Goal: Task Accomplishment & Management: Manage account settings

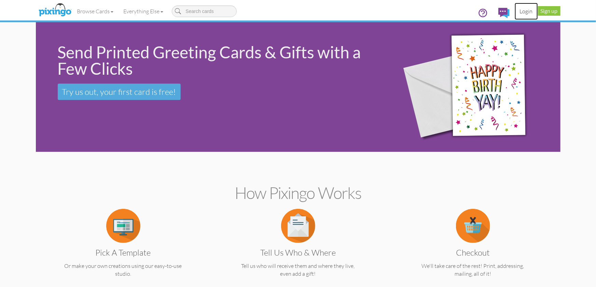
click at [528, 11] on link "Login" at bounding box center [526, 11] width 23 height 17
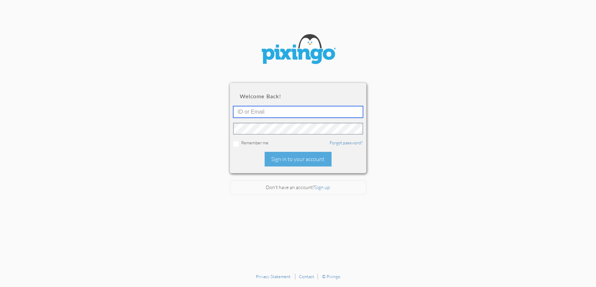
type input "1644"
click at [301, 159] on div "Sign in to your account" at bounding box center [298, 159] width 67 height 15
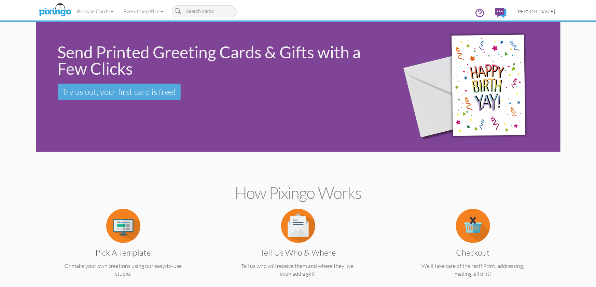
click at [536, 12] on span "[PERSON_NAME]" at bounding box center [536, 12] width 39 height 6
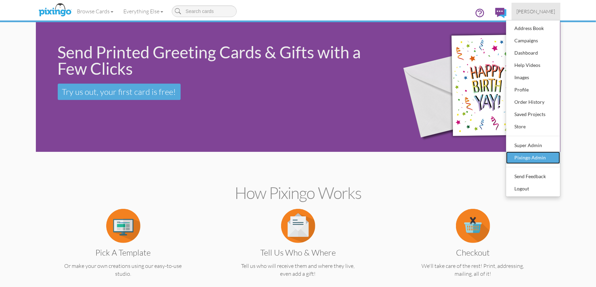
click at [529, 160] on div "Pixingo Admin" at bounding box center [533, 158] width 40 height 10
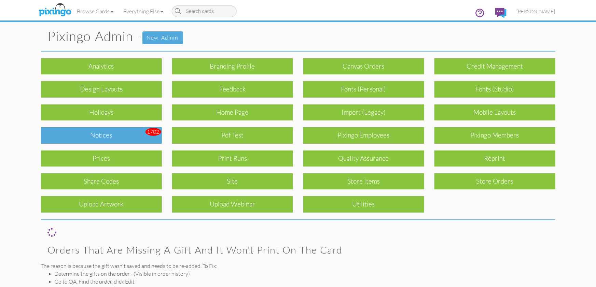
click at [127, 136] on div "Notices" at bounding box center [101, 135] width 121 height 16
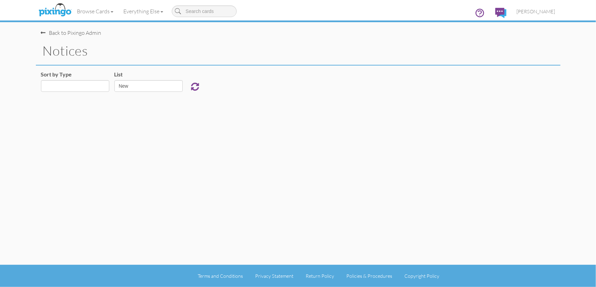
select select "object:927"
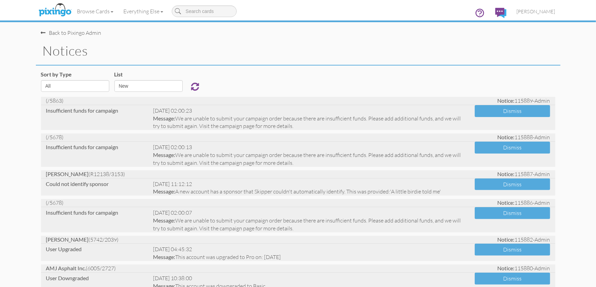
click at [261, 78] on div "Sort by Type All Admin Generic New Membership Order Swag Print Run Super Admin …" at bounding box center [298, 84] width 525 height 26
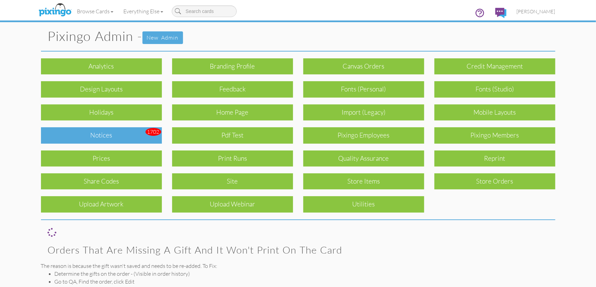
click at [123, 133] on div "Notices" at bounding box center [101, 135] width 121 height 16
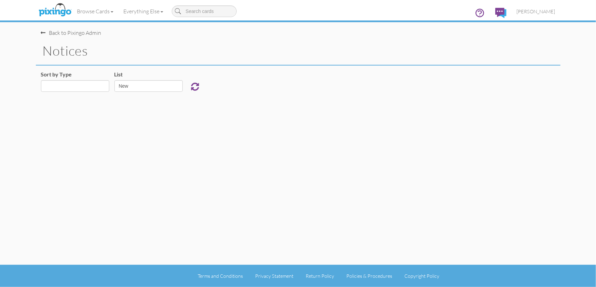
select select "object:9784"
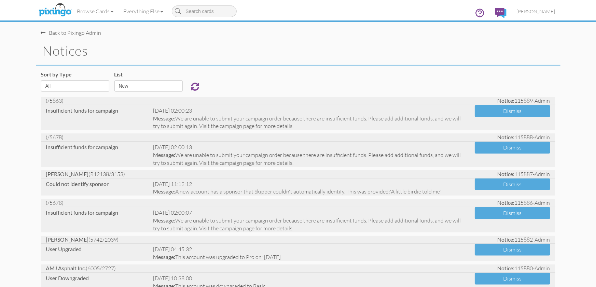
click at [319, 54] on h1 "notices" at bounding box center [302, 51] width 518 height 14
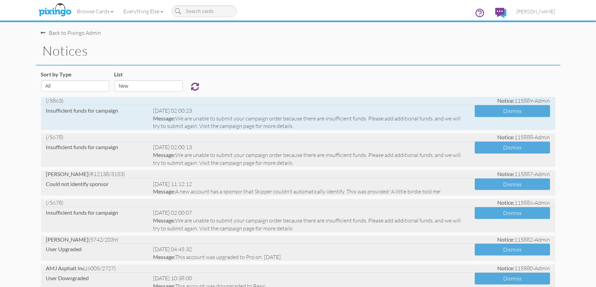
drag, startPoint x: 50, startPoint y: 100, endPoint x: 61, endPoint y: 100, distance: 10.6
click at [62, 100] on span "(/5863)" at bounding box center [55, 100] width 18 height 7
copy span "5863"
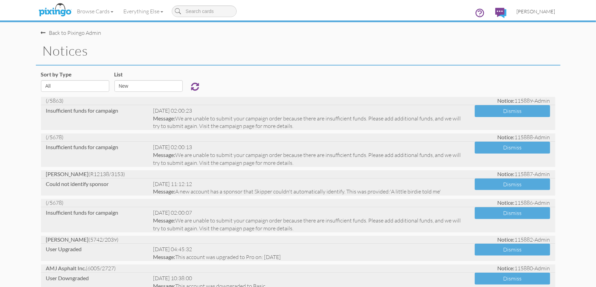
click at [534, 9] on span "[PERSON_NAME]" at bounding box center [536, 12] width 39 height 6
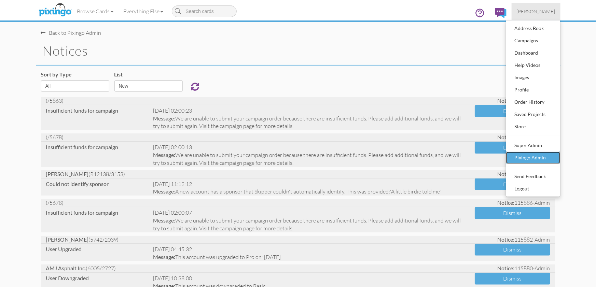
click at [528, 156] on div "Pixingo Admin" at bounding box center [533, 158] width 40 height 10
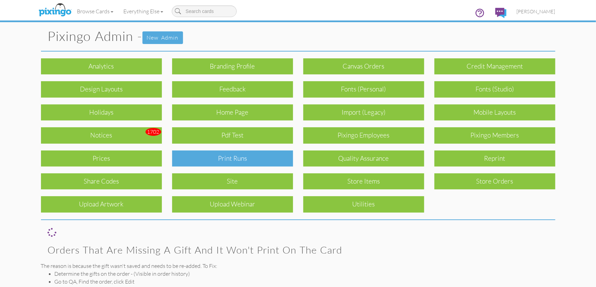
click at [255, 157] on div "Print Runs" at bounding box center [232, 159] width 121 height 16
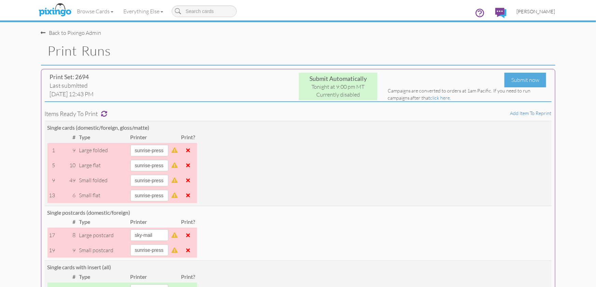
click at [543, 12] on span "[PERSON_NAME]" at bounding box center [536, 12] width 39 height 6
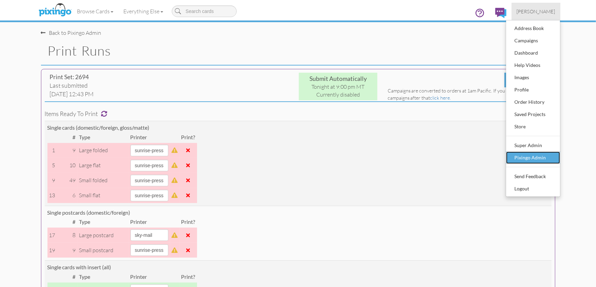
click at [522, 155] on div "Pixingo Admin" at bounding box center [533, 158] width 40 height 10
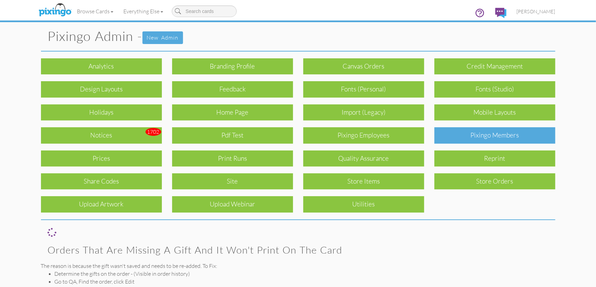
click at [474, 139] on div "Pixingo Members" at bounding box center [495, 135] width 121 height 16
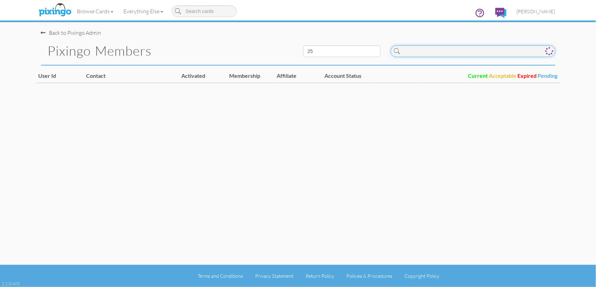
click at [416, 52] on input at bounding box center [473, 51] width 165 height 12
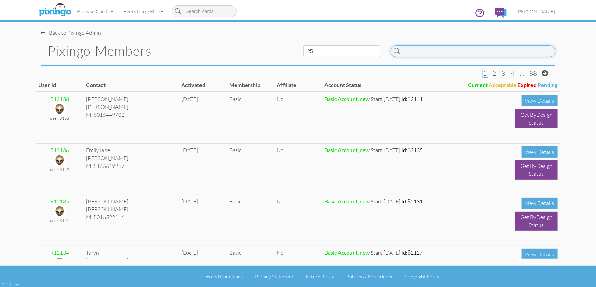
paste input "5863"
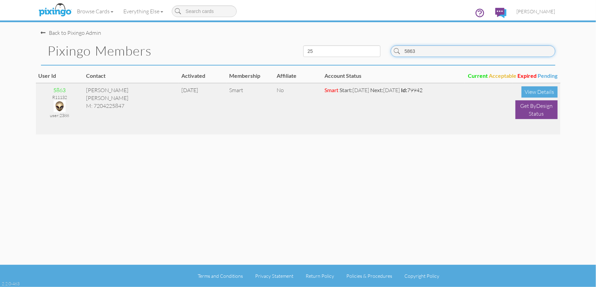
type input "5863"
click at [58, 106] on img at bounding box center [60, 106] width 12 height 12
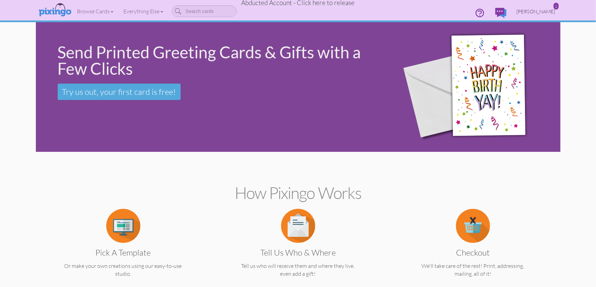
click at [541, 10] on span "Angela Walker" at bounding box center [536, 12] width 39 height 6
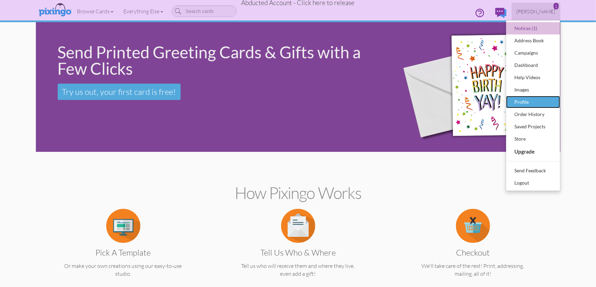
click at [522, 105] on div "Profile" at bounding box center [533, 102] width 40 height 10
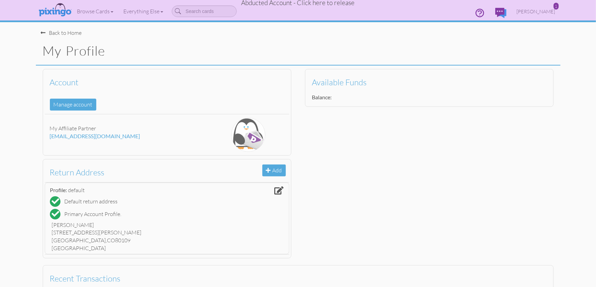
scroll to position [65, 0]
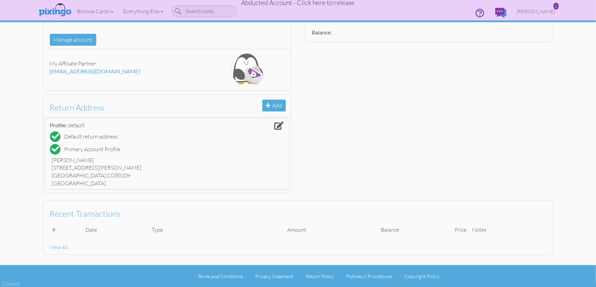
click at [179, 197] on div "Recent Transactions # Date Type Amount Balance Price Notes View all ..." at bounding box center [298, 228] width 525 height 62
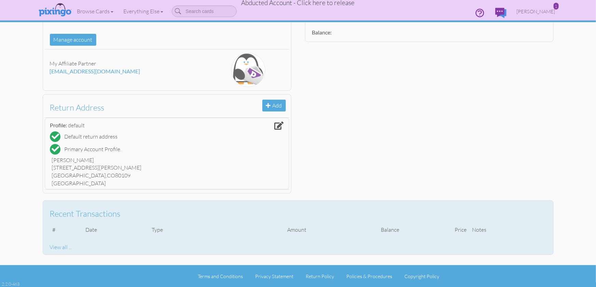
click at [56, 246] on div "View all ..." at bounding box center [298, 248] width 497 height 8
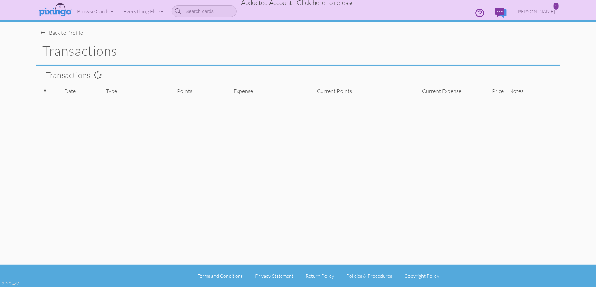
click at [311, 4] on span "Abducted Account - Click here to release" at bounding box center [298, 3] width 113 height 8
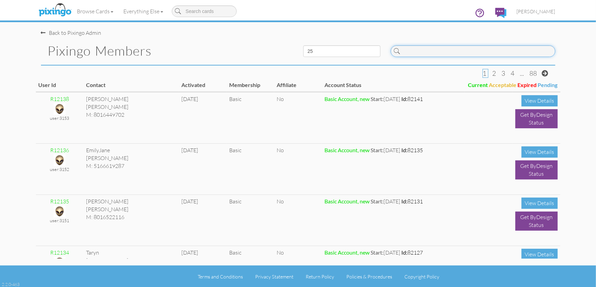
click at [410, 54] on input at bounding box center [473, 51] width 165 height 12
paste input "5863"
type input "5863"
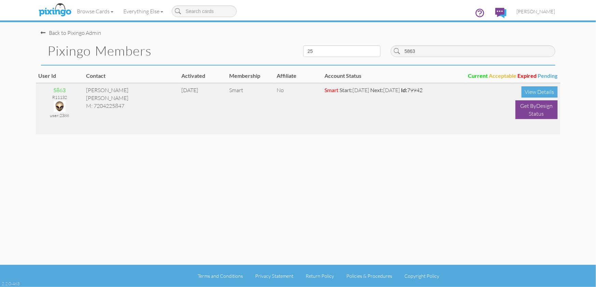
click at [58, 106] on img at bounding box center [60, 106] width 12 height 12
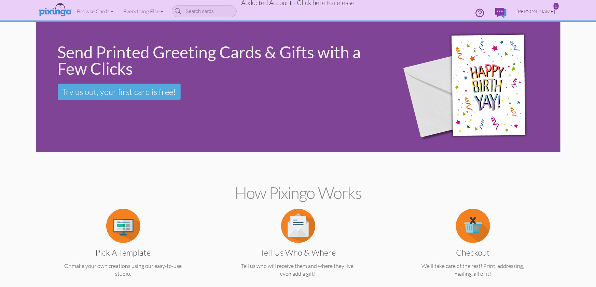
click at [547, 11] on span "Angela Walker" at bounding box center [536, 12] width 39 height 6
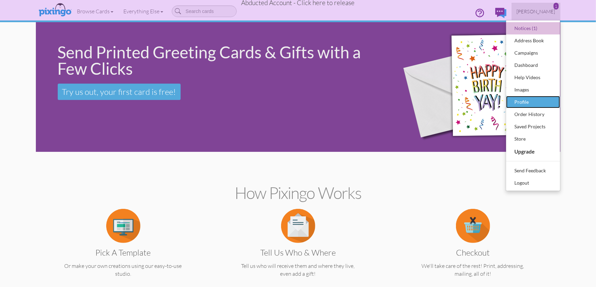
click at [520, 102] on div "Profile" at bounding box center [533, 102] width 40 height 10
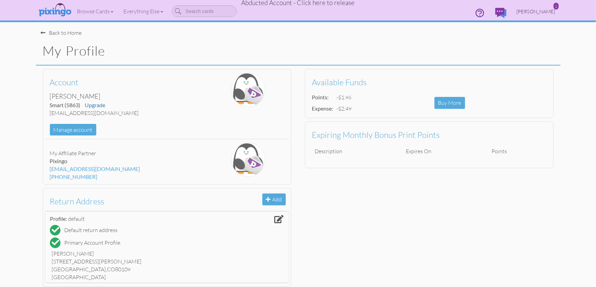
click at [538, 9] on span "Angela Walker" at bounding box center [536, 12] width 39 height 6
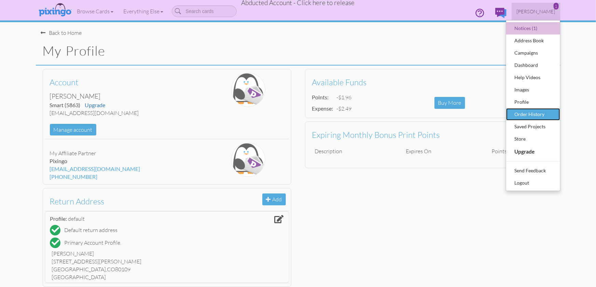
click at [543, 112] on div "Order History" at bounding box center [533, 114] width 40 height 10
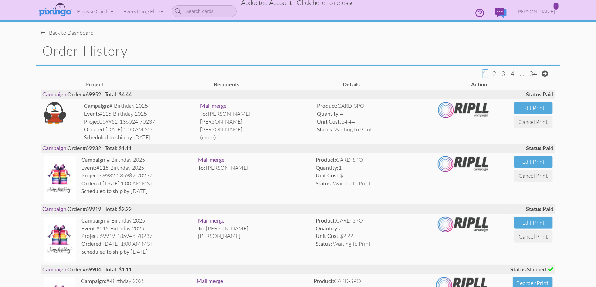
drag, startPoint x: 87, startPoint y: 94, endPoint x: 99, endPoint y: 94, distance: 11.6
click at [104, 93] on div "Campaign Order #69952 Total: $4.44 Status: Paid" at bounding box center [298, 94] width 515 height 9
copy div "69952"
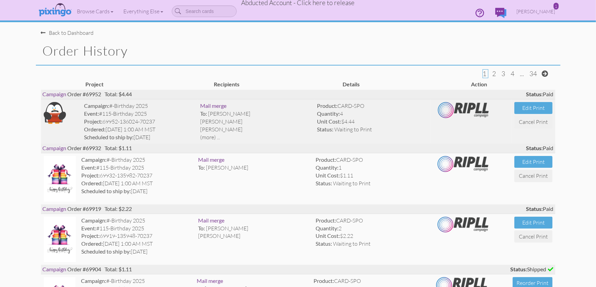
click at [230, 128] on span "Lisa Williams" at bounding box center [221, 129] width 42 height 7
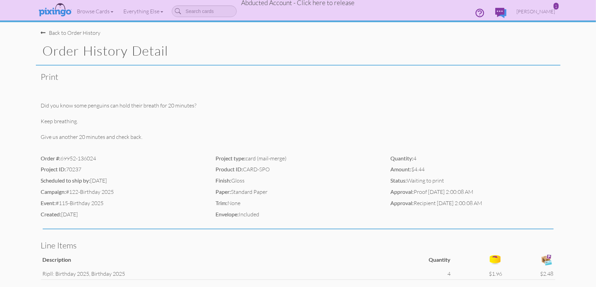
click at [74, 34] on div "Back to Order History" at bounding box center [71, 33] width 60 height 8
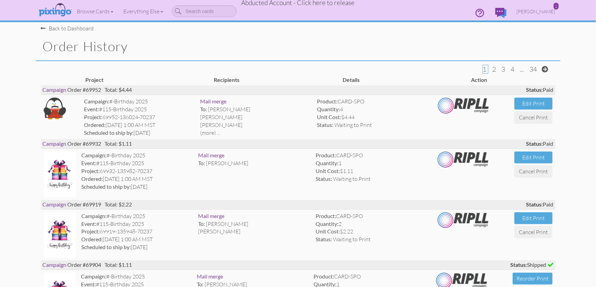
scroll to position [5, 0]
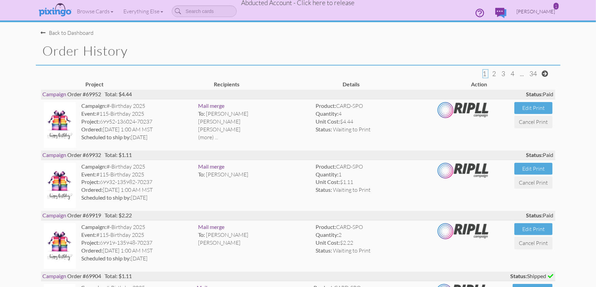
click at [556, 7] on div "1" at bounding box center [556, 6] width 5 height 7
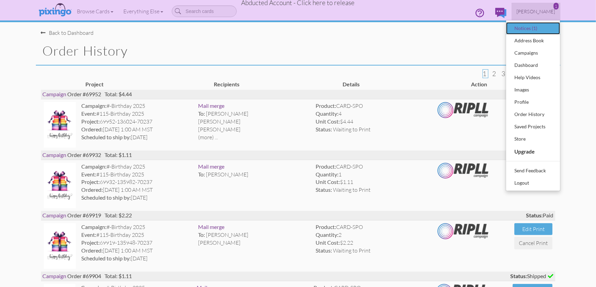
click at [533, 26] on div "Notices (1)" at bounding box center [533, 28] width 40 height 10
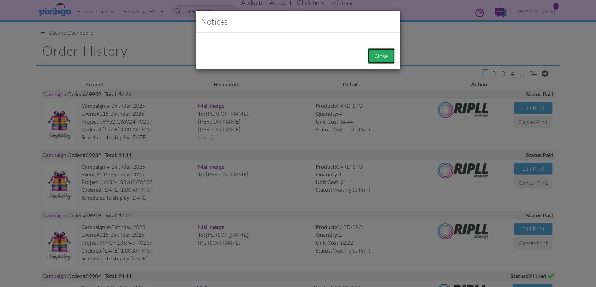
click at [384, 58] on button "Close" at bounding box center [382, 56] width 28 height 15
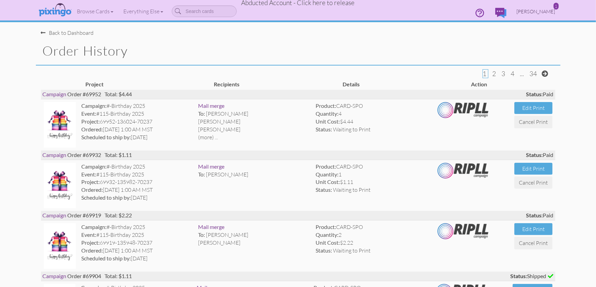
click at [534, 13] on span "Angela Walker" at bounding box center [536, 12] width 39 height 6
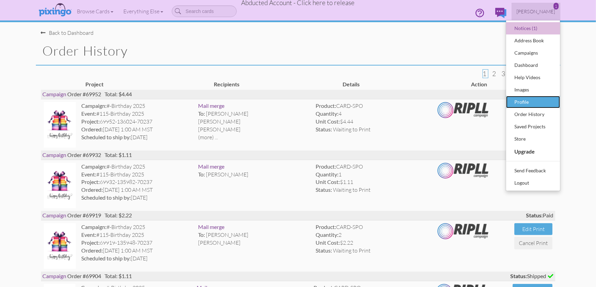
click at [521, 102] on div "Profile" at bounding box center [533, 102] width 40 height 10
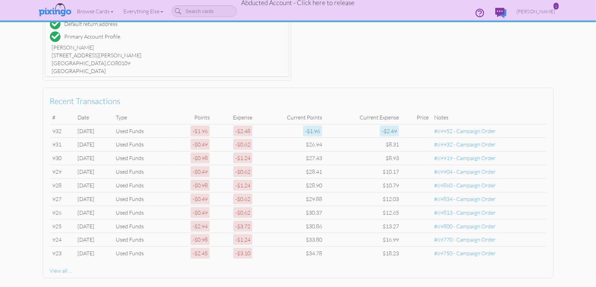
scroll to position [208, 0]
click at [573, 158] on profile "Toggle navigation 1 Visit Pixingo Mobile Browse Cards Business Accounting Autom…" at bounding box center [298, 51] width 596 height 518
click at [572, 126] on profile "Toggle navigation 1 Visit Pixingo Mobile Browse Cards Business Accounting Autom…" at bounding box center [298, 51] width 596 height 518
click at [537, 12] on span "Angela Walker" at bounding box center [536, 12] width 39 height 6
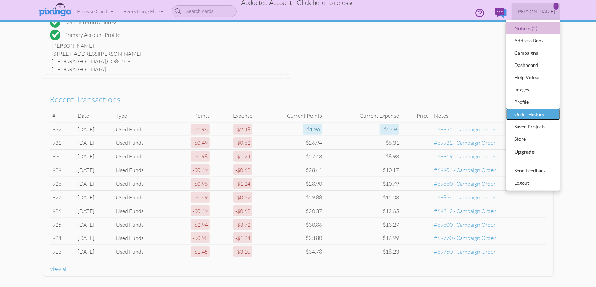
click at [529, 113] on div "Order History" at bounding box center [533, 114] width 40 height 10
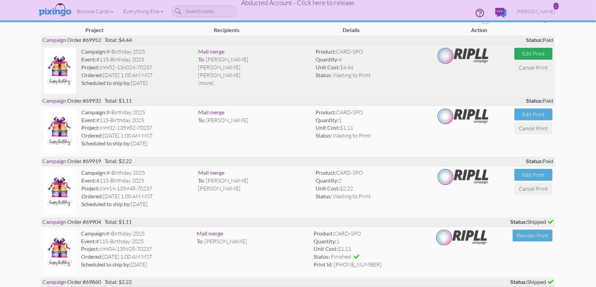
scroll to position [55, 0]
click at [393, 78] on div "Status: Waiting to Print" at bounding box center [371, 75] width 111 height 8
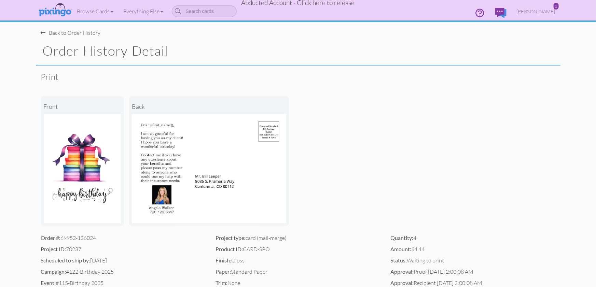
click at [82, 32] on div "Back to Order History" at bounding box center [71, 33] width 60 height 8
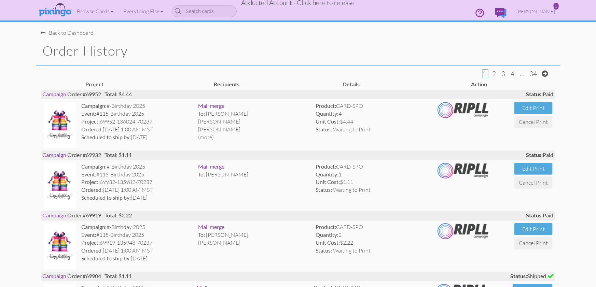
click at [293, 54] on h1 "Order History" at bounding box center [302, 51] width 518 height 14
click at [314, 5] on span "Abducted Account - Click here to release" at bounding box center [298, 3] width 113 height 8
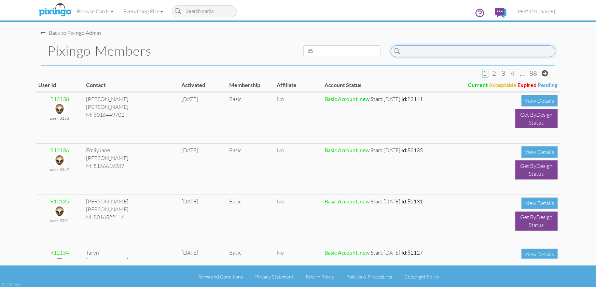
click at [408, 53] on input at bounding box center [473, 51] width 165 height 12
type input "5678"
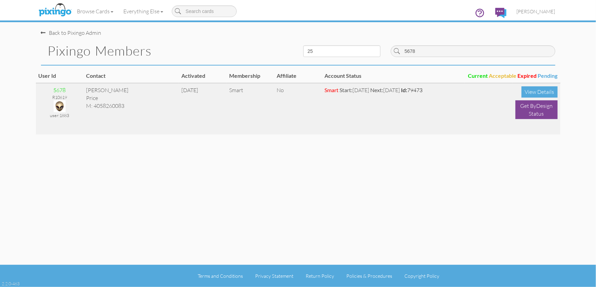
click at [60, 106] on img at bounding box center [60, 106] width 12 height 12
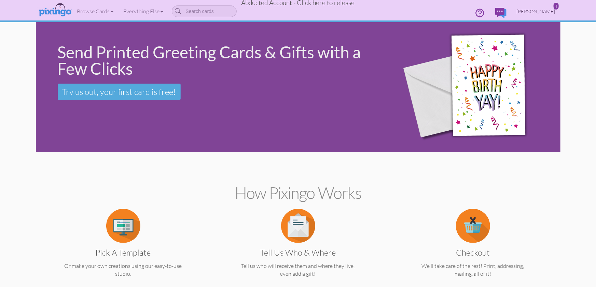
click at [546, 12] on span "Tim Price" at bounding box center [536, 12] width 39 height 6
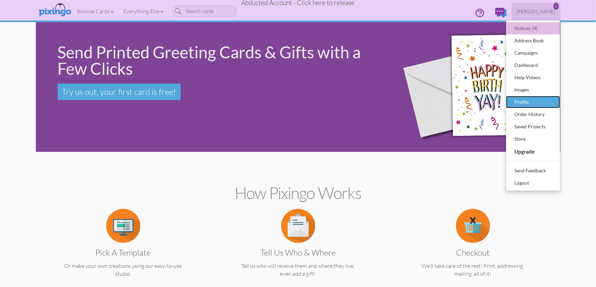
click at [521, 103] on div "Profile" at bounding box center [533, 102] width 40 height 10
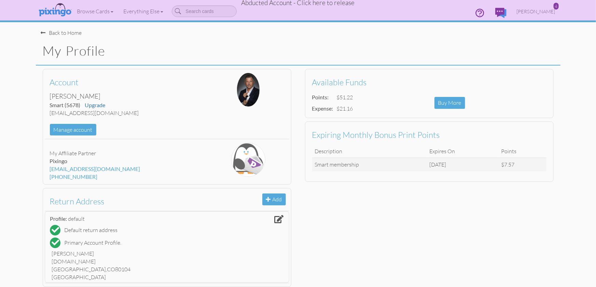
click at [315, 3] on span "Abducted Account - Click here to release" at bounding box center [298, 3] width 113 height 8
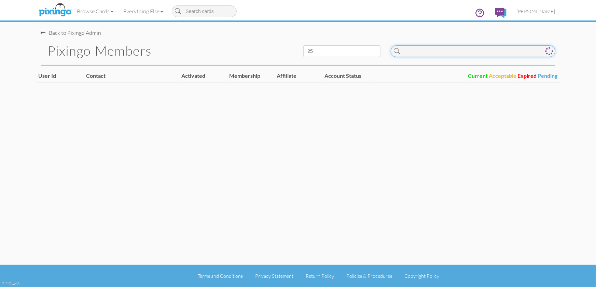
click at [459, 55] on input at bounding box center [473, 51] width 165 height 12
type input "6"
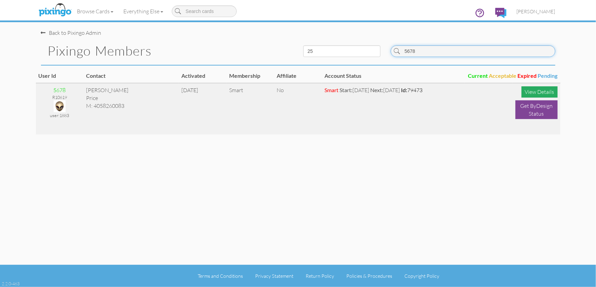
type input "5678"
click at [535, 92] on div "View Details" at bounding box center [540, 91] width 36 height 11
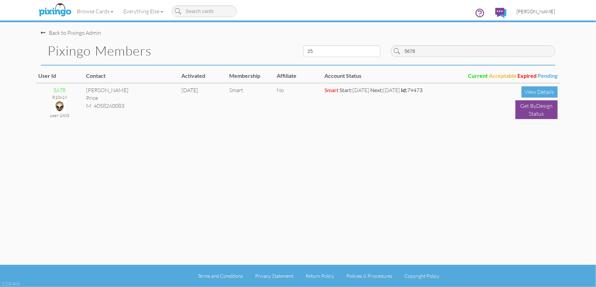
click at [528, 10] on span "[PERSON_NAME]" at bounding box center [536, 12] width 39 height 6
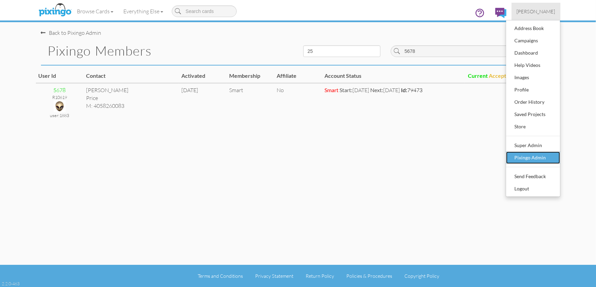
click at [533, 157] on div "Pixingo Admin" at bounding box center [533, 158] width 40 height 10
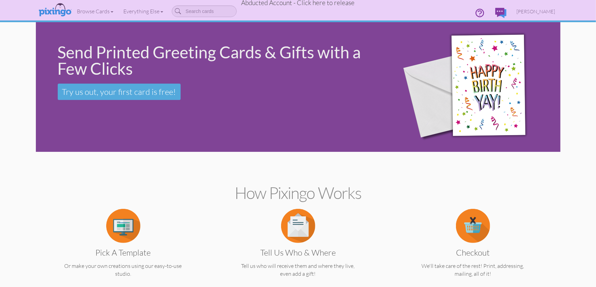
click at [328, 4] on span "Abducted Account - Click here to release" at bounding box center [298, 3] width 113 height 8
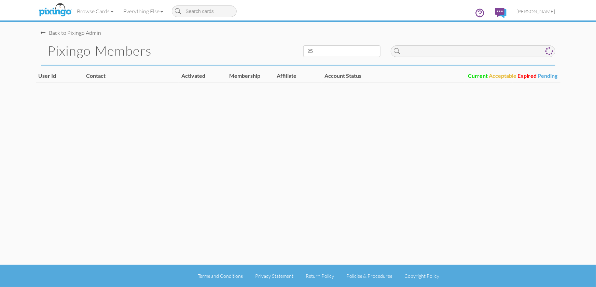
click at [88, 33] on div "Back to Pixingo Admin" at bounding box center [71, 33] width 60 height 8
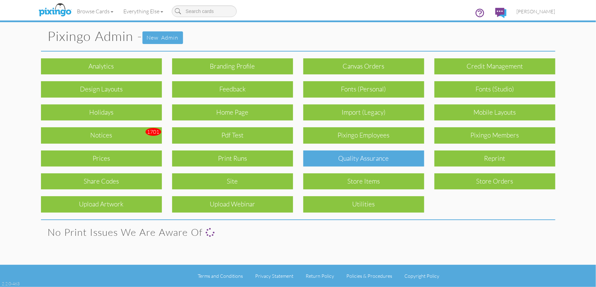
click at [349, 162] on div "Quality Assurance" at bounding box center [364, 159] width 121 height 16
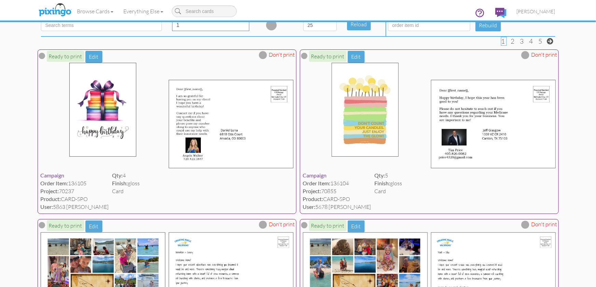
scroll to position [74, 0]
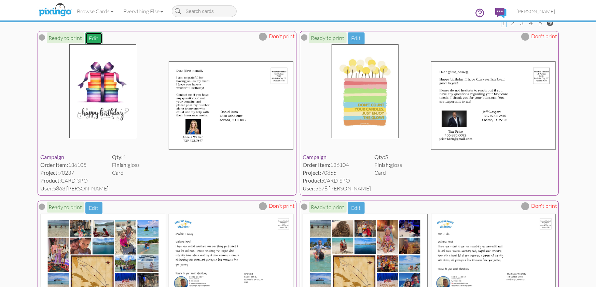
click at [95, 38] on button "Edit" at bounding box center [93, 38] width 17 height 12
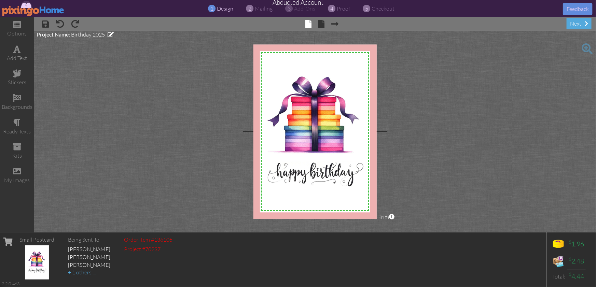
click at [19, 6] on img at bounding box center [33, 8] width 63 height 15
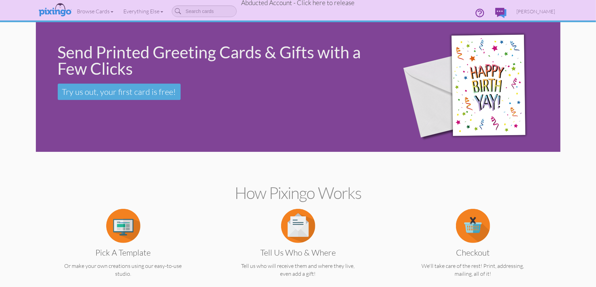
click at [302, 5] on span "Abducted Account - Click here to release" at bounding box center [298, 3] width 113 height 8
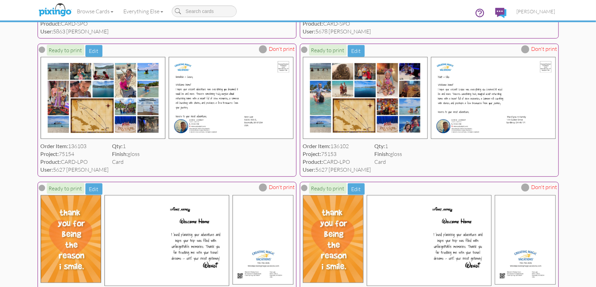
scroll to position [231, 0]
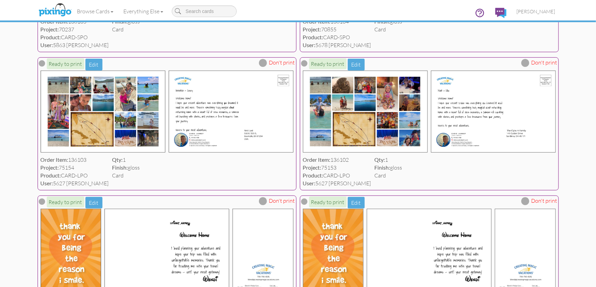
scroll to position [217, 0]
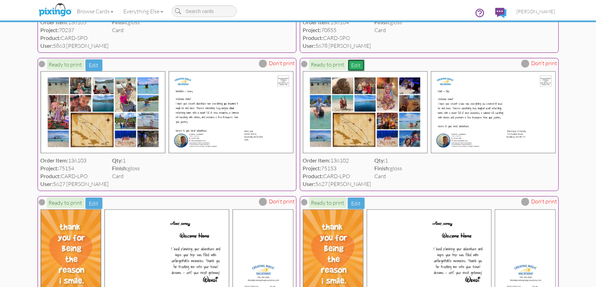
click at [358, 64] on button "Edit" at bounding box center [356, 65] width 17 height 12
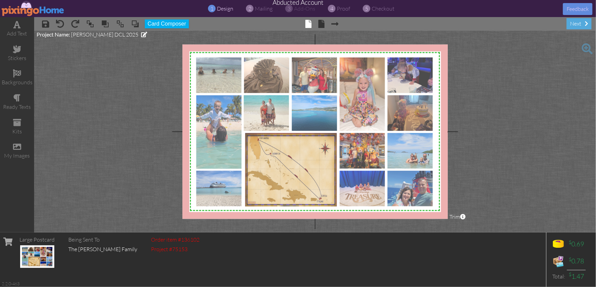
click at [295, 91] on img at bounding box center [314, 132] width 269 height 192
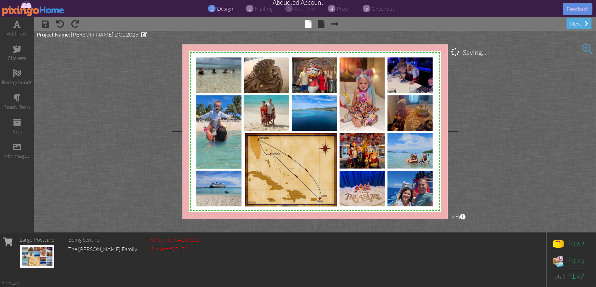
click at [520, 121] on project-studio-wrapper "X X X X X X X X X X X X X X X X X X X X X X X X X X X X X X X X X X X X X X X X…" at bounding box center [315, 132] width 562 height 202
click at [25, 8] on img at bounding box center [33, 8] width 63 height 15
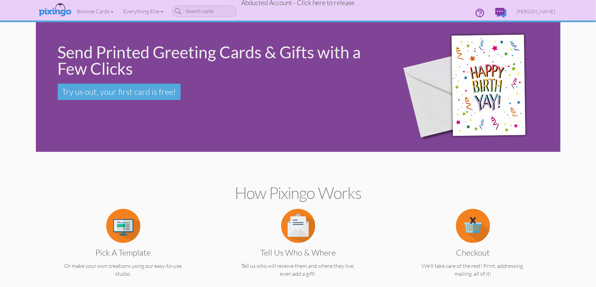
click at [304, 5] on span "Abducted Account - Click here to release" at bounding box center [298, 3] width 113 height 8
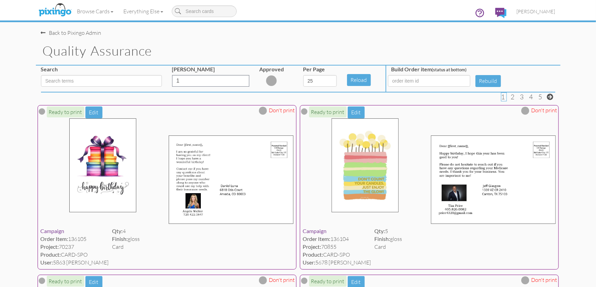
click at [280, 42] on div "Quality Assurance" at bounding box center [298, 51] width 525 height 29
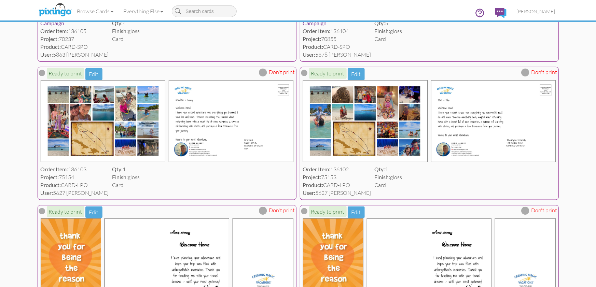
scroll to position [207, 0]
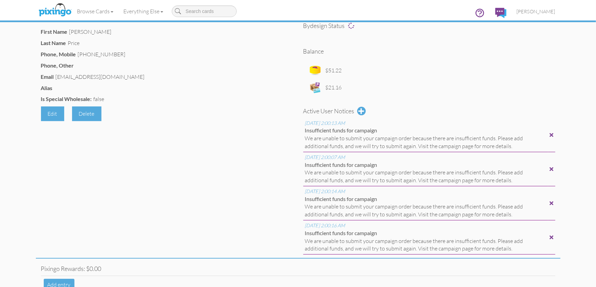
scroll to position [80, 0]
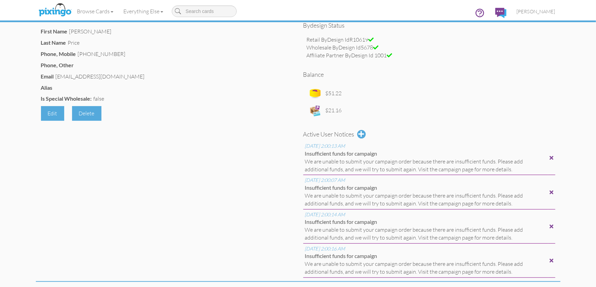
click at [553, 159] on div at bounding box center [552, 157] width 4 height 5
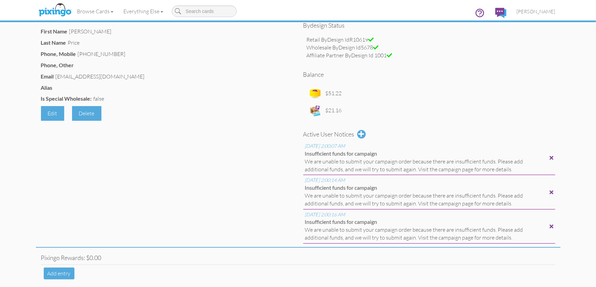
click at [553, 159] on div at bounding box center [552, 157] width 4 height 5
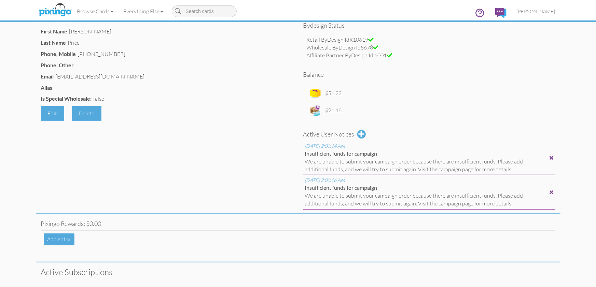
click at [553, 159] on div at bounding box center [552, 157] width 4 height 5
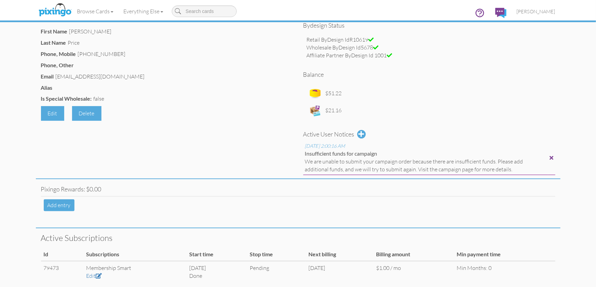
click at [553, 159] on div at bounding box center [552, 157] width 4 height 5
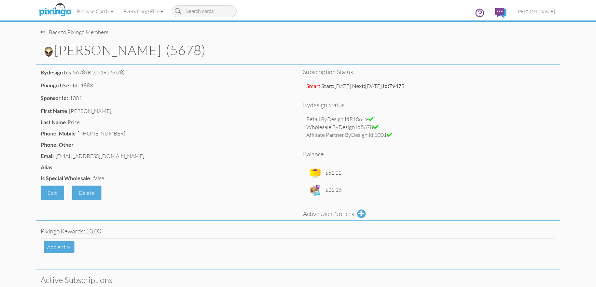
scroll to position [0, 0]
click at [49, 34] on div "Back to Pixingo Members" at bounding box center [75, 33] width 68 height 8
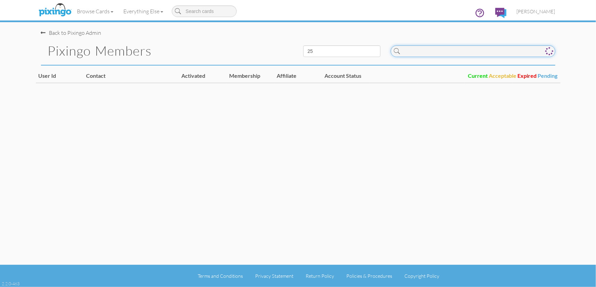
click at [473, 54] on input at bounding box center [473, 51] width 165 height 12
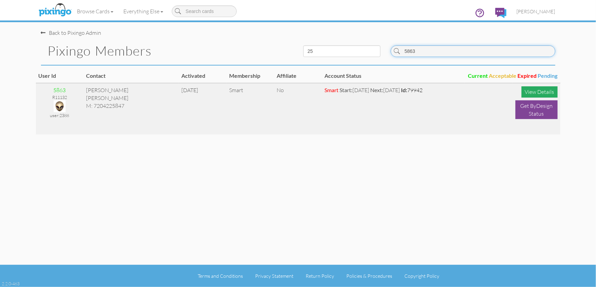
type input "5863"
click at [537, 91] on div "View Details" at bounding box center [540, 91] width 36 height 11
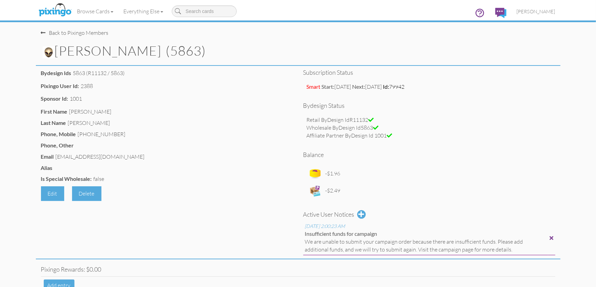
drag, startPoint x: 554, startPoint y: 91, endPoint x: 551, endPoint y: 81, distance: 11.0
click at [554, 91] on div "Smart Start: Jan 31, 2022 Next: Jun 30, 2024 Id: 79942" at bounding box center [430, 87] width 252 height 15
click at [49, 54] on img at bounding box center [49, 52] width 12 height 12
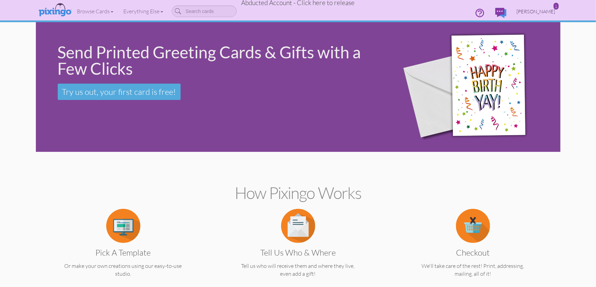
click at [539, 12] on span "Angela Walker" at bounding box center [536, 12] width 39 height 6
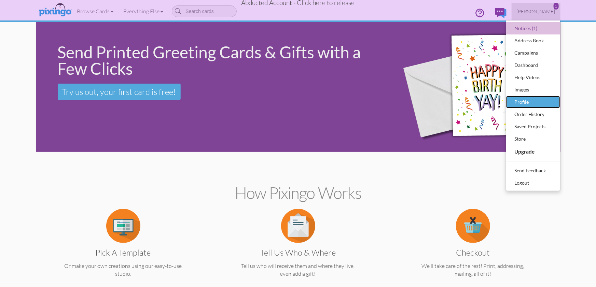
click at [530, 104] on div "Profile" at bounding box center [533, 102] width 40 height 10
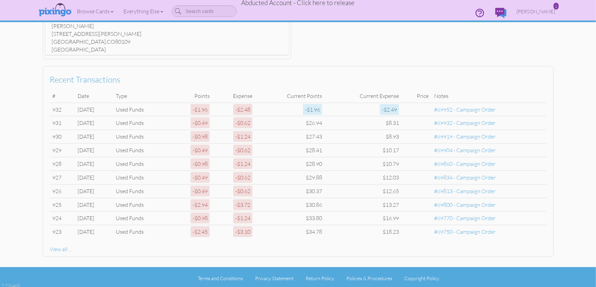
scroll to position [229, 0]
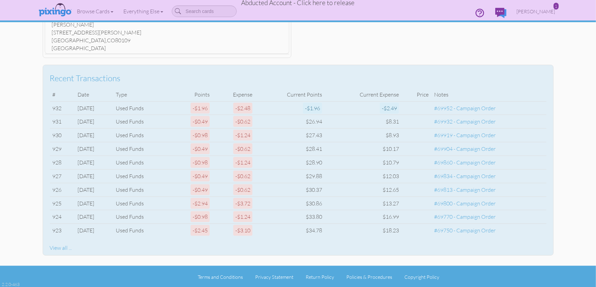
click at [60, 246] on div "View all ..." at bounding box center [298, 248] width 497 height 8
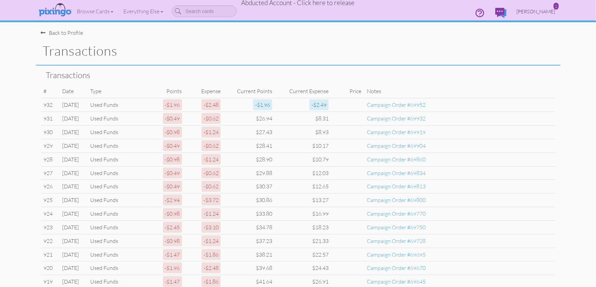
click at [543, 10] on span "Angela Walker" at bounding box center [536, 12] width 39 height 6
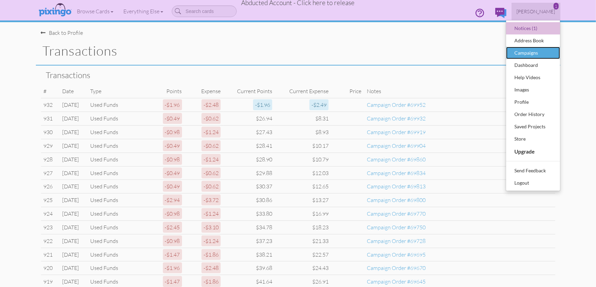
click at [530, 51] on div "Campaigns" at bounding box center [533, 53] width 40 height 10
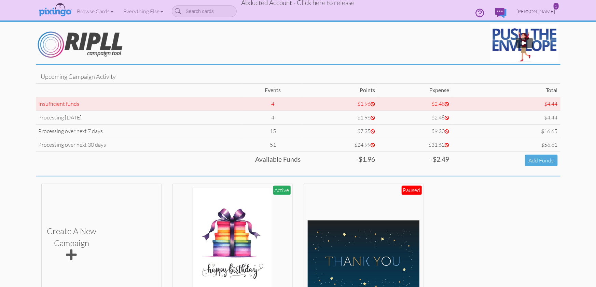
click at [535, 12] on span "Angela Walker" at bounding box center [536, 12] width 39 height 6
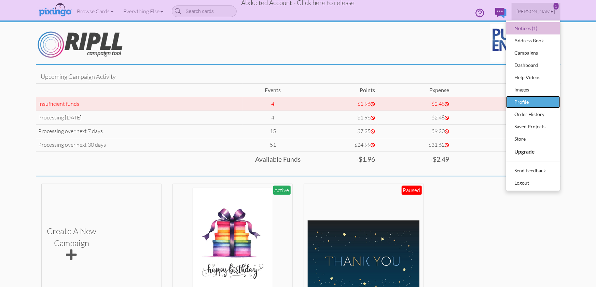
click at [520, 103] on div "Profile" at bounding box center [533, 102] width 40 height 10
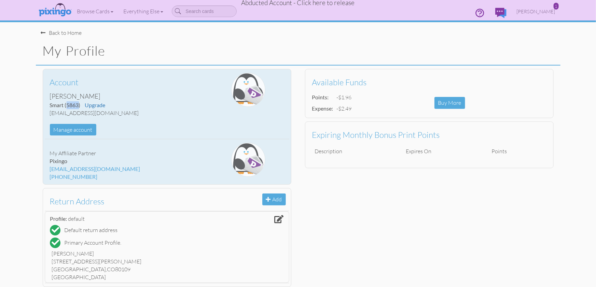
drag, startPoint x: 66, startPoint y: 106, endPoint x: 79, endPoint y: 105, distance: 13.0
click at [79, 105] on span "(5863)" at bounding box center [73, 105] width 16 height 6
copy span "5863"
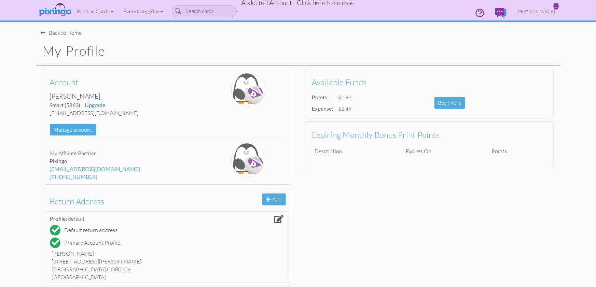
click at [341, 4] on span "Abducted Account - Click here to release" at bounding box center [298, 3] width 113 height 8
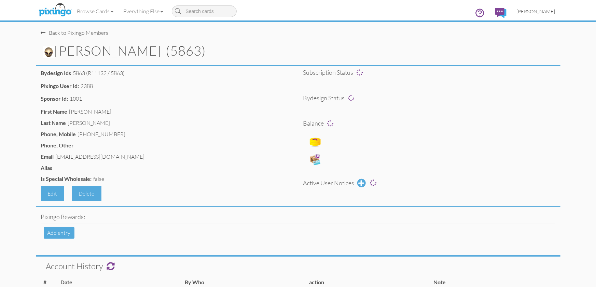
click at [537, 14] on span "[PERSON_NAME]" at bounding box center [536, 12] width 39 height 6
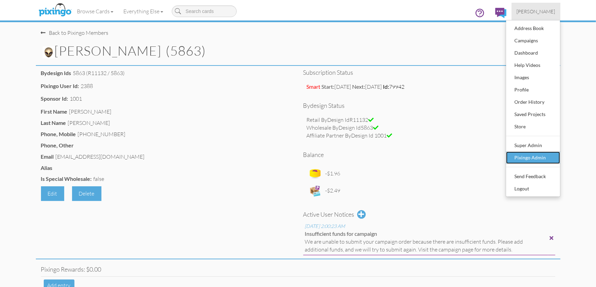
click at [532, 159] on div "Pixingo Admin" at bounding box center [533, 158] width 40 height 10
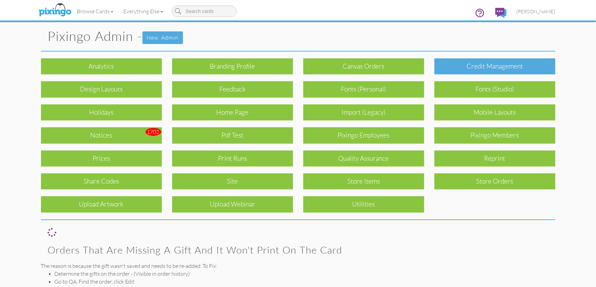
click at [479, 68] on div "Credit Management" at bounding box center [495, 66] width 121 height 16
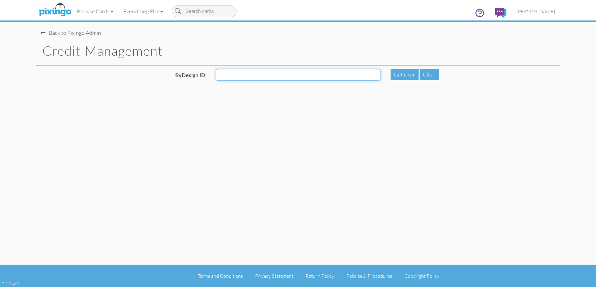
click at [306, 78] on input "ByDesign ID" at bounding box center [298, 75] width 165 height 12
paste input "5863"
type input "5863"
click at [393, 76] on div "Get User" at bounding box center [405, 74] width 28 height 11
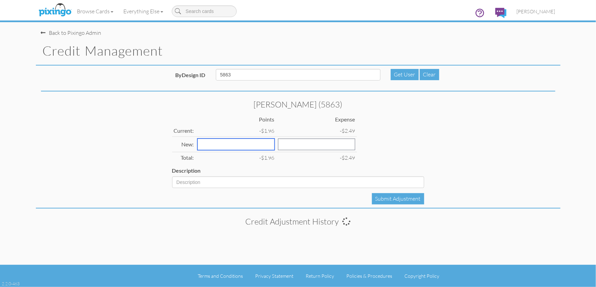
click at [210, 144] on input "number" at bounding box center [236, 145] width 77 height 12
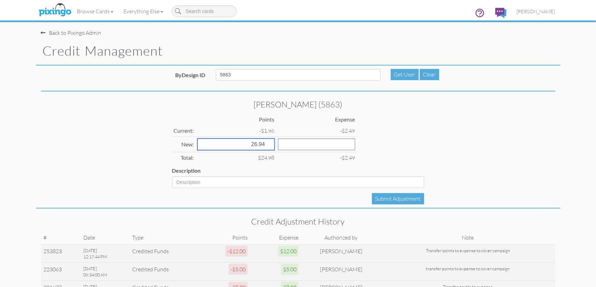
type input "26.94"
click at [278, 145] on input "number" at bounding box center [316, 145] width 77 height 12
type input "3"
type input "6"
type input "9"
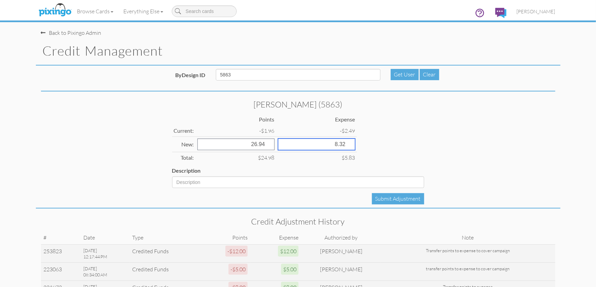
type input "8.32"
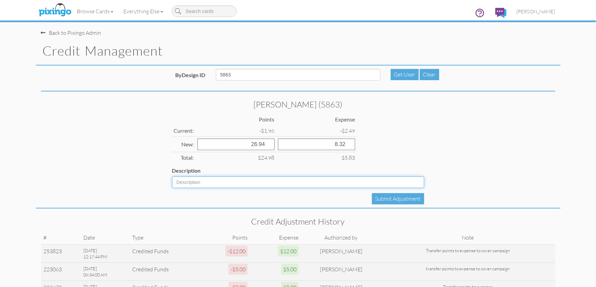
click at [219, 187] on input "Description" at bounding box center [298, 183] width 252 height 12
type input "Audit Correction"
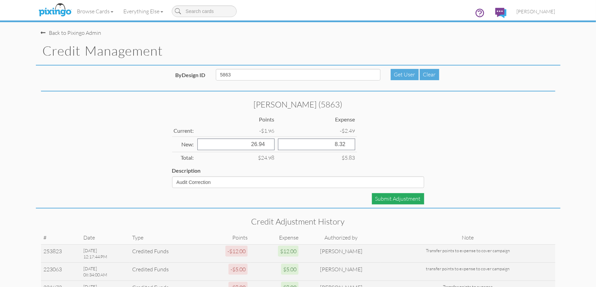
click at [404, 199] on div "Submit Adjustment" at bounding box center [398, 198] width 52 height 11
click at [58, 88] on div "ByDesign ID 5863 Get User Clear" at bounding box center [298, 80] width 515 height 23
click at [542, 10] on span "[PERSON_NAME]" at bounding box center [536, 12] width 39 height 6
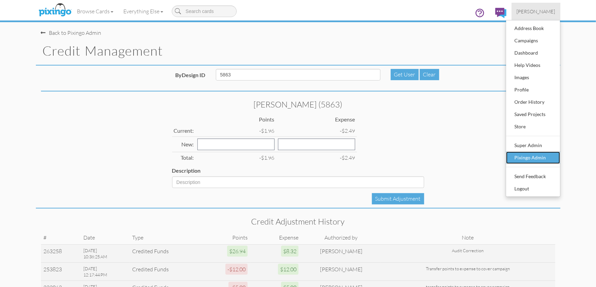
click at [527, 158] on div "Pixingo Admin" at bounding box center [533, 158] width 40 height 10
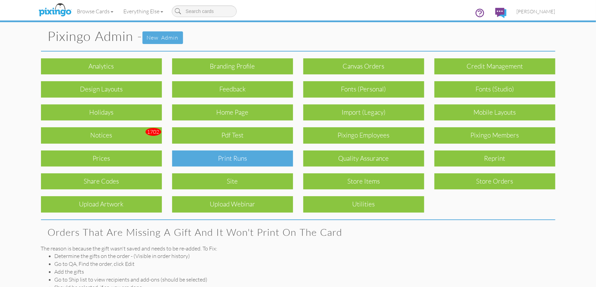
click at [211, 159] on div "Print Runs" at bounding box center [232, 159] width 121 height 16
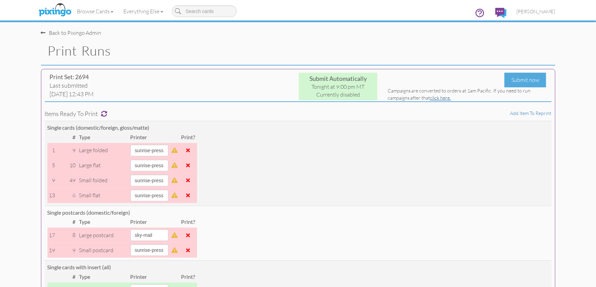
click at [439, 99] on link "click here." at bounding box center [441, 98] width 21 height 6
click at [539, 13] on span "[PERSON_NAME]" at bounding box center [536, 12] width 39 height 6
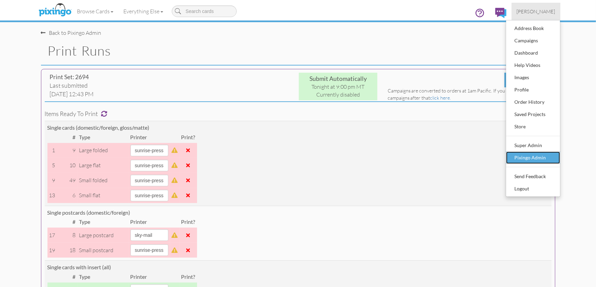
click at [526, 153] on div "Pixingo Admin" at bounding box center [533, 158] width 40 height 10
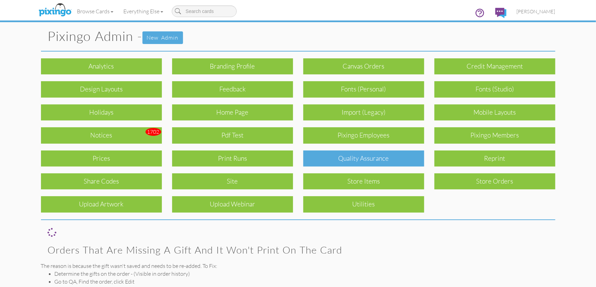
click at [337, 159] on div "Quality Assurance" at bounding box center [364, 159] width 121 height 16
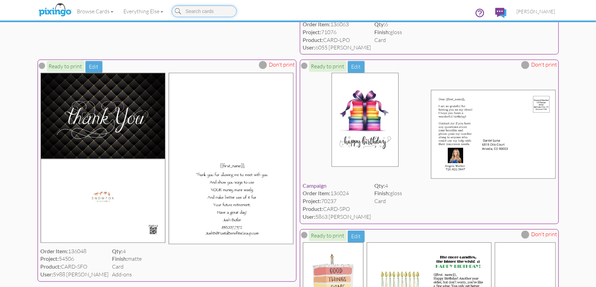
scroll to position [1929, 0]
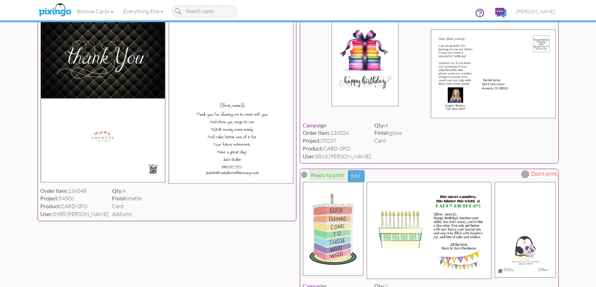
scroll to position [1987, 0]
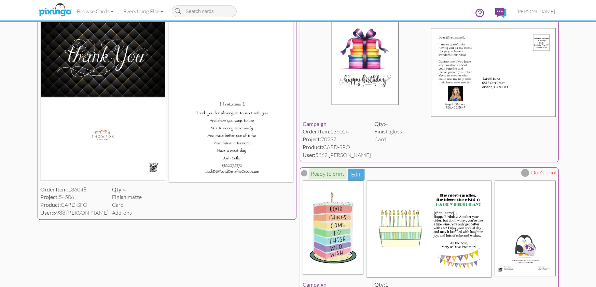
click at [358, 11] on button "Edit" at bounding box center [356, 5] width 17 height 12
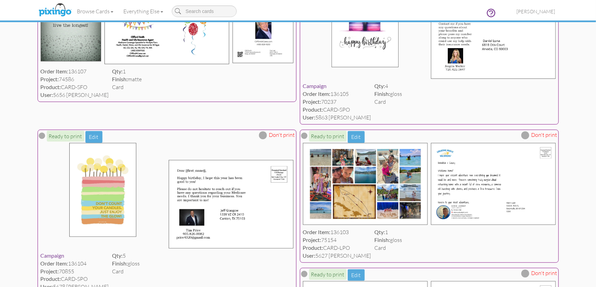
scroll to position [146, 0]
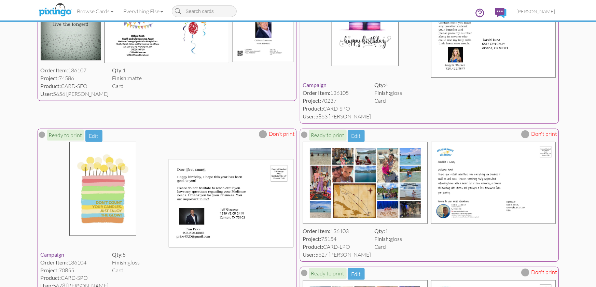
scroll to position [146, 0]
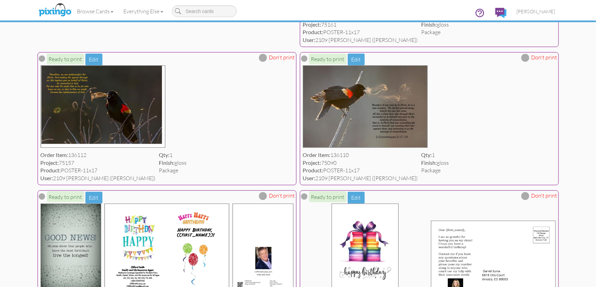
scroll to position [332, 0]
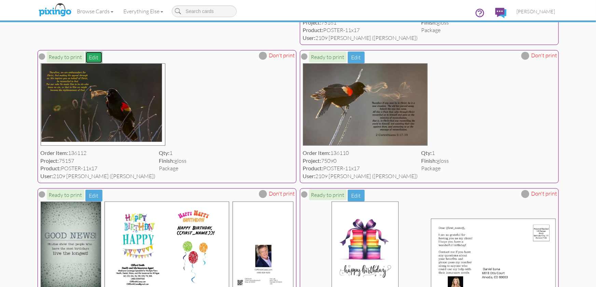
click at [92, 57] on button "Edit" at bounding box center [93, 58] width 17 height 12
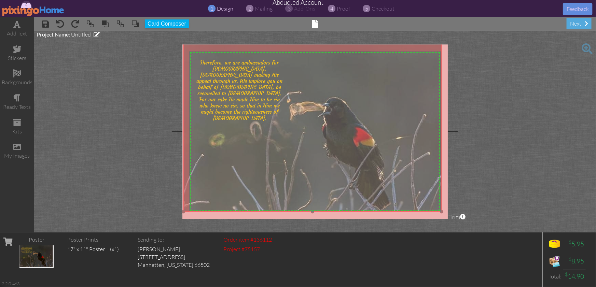
click at [280, 156] on img at bounding box center [313, 42] width 258 height 340
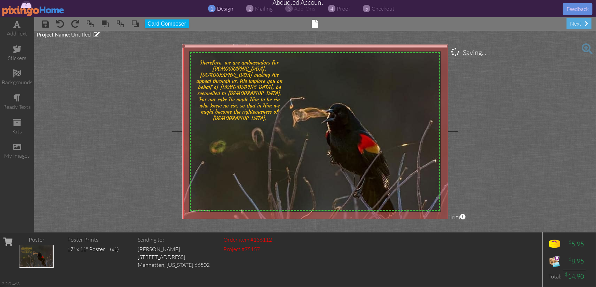
drag, startPoint x: 442, startPoint y: 212, endPoint x: 451, endPoint y: 220, distance: 12.6
click at [451, 220] on project-studio-wrapper "X X X X X X X X X X X X X X X X X X X X X X X X X X X X X X X X X X X X X X X X…" at bounding box center [315, 132] width 562 height 202
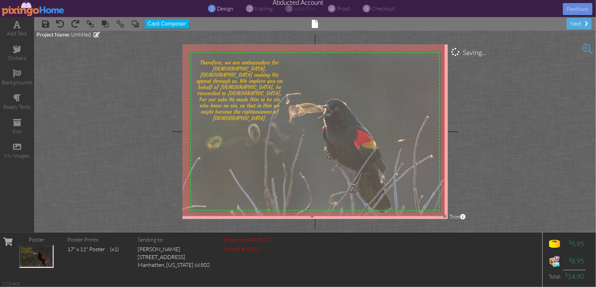
drag, startPoint x: 390, startPoint y: 188, endPoint x: 386, endPoint y: 184, distance: 5.8
click at [386, 184] on img at bounding box center [312, 41] width 265 height 349
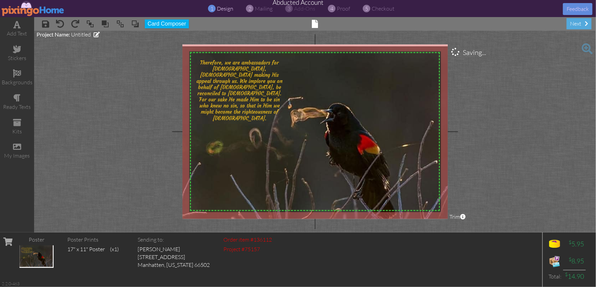
drag, startPoint x: 447, startPoint y: 218, endPoint x: 452, endPoint y: 224, distance: 7.7
click at [452, 224] on project-studio-wrapper "X X X X X X X X X X X X X X X X X X X X X X X X X X X X X X X X X X X X X X X X…" at bounding box center [315, 132] width 562 height 202
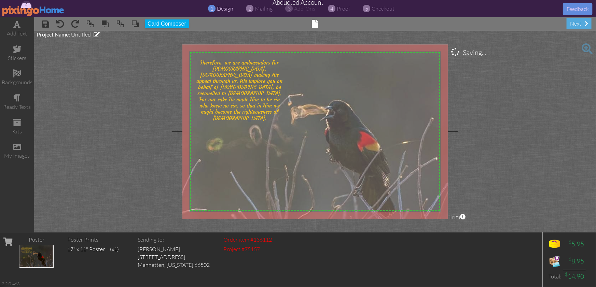
click at [412, 174] on img at bounding box center [315, 41] width 270 height 355
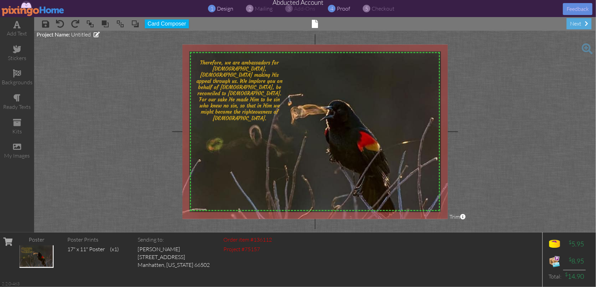
click at [340, 9] on span "proof" at bounding box center [343, 8] width 13 height 7
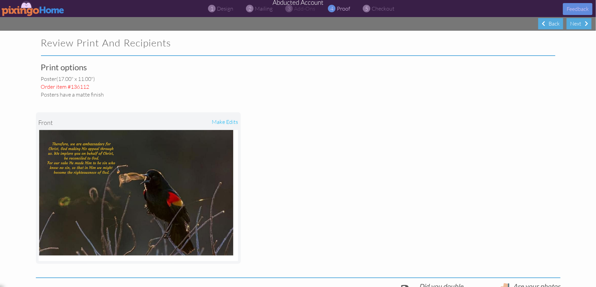
click at [382, 146] on div "front make edits" at bounding box center [298, 188] width 525 height 179
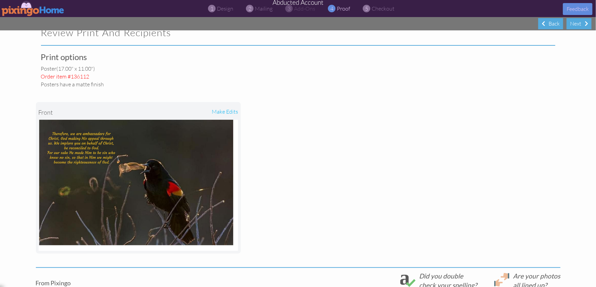
scroll to position [5, 0]
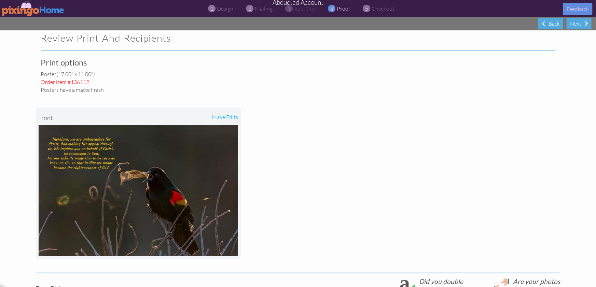
click at [27, 11] on img at bounding box center [33, 8] width 63 height 15
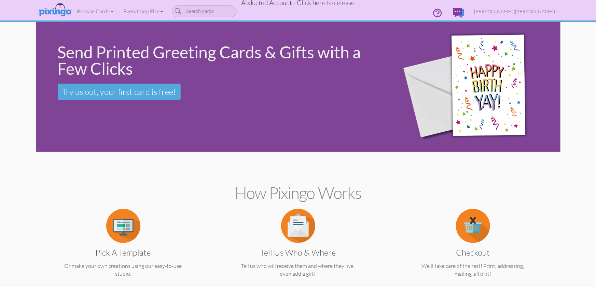
click at [340, 4] on span "Abducted Account - Click here to release" at bounding box center [298, 3] width 113 height 8
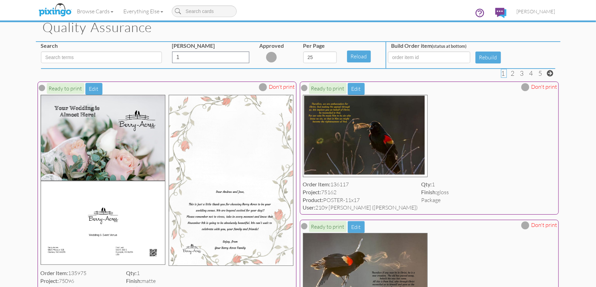
scroll to position [24, 0]
click at [355, 89] on button "Edit" at bounding box center [356, 89] width 17 height 12
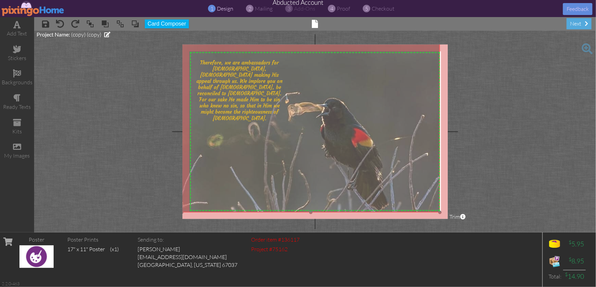
click at [196, 54] on img at bounding box center [311, 43] width 258 height 340
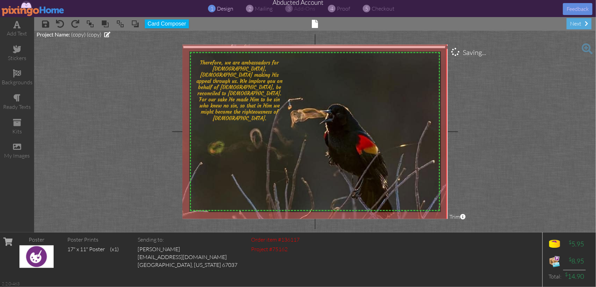
drag, startPoint x: 439, startPoint y: 213, endPoint x: 455, endPoint y: 224, distance: 18.5
click at [455, 224] on project-studio-wrapper "X X X X X X X X X X X X X X X X X X X X X X X X X X X X X X X X X X X X X X X X…" at bounding box center [315, 132] width 562 height 202
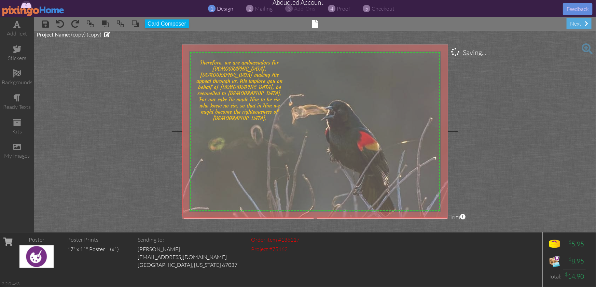
drag, startPoint x: 416, startPoint y: 195, endPoint x: 417, endPoint y: 189, distance: 6.5
click at [417, 189] on img at bounding box center [315, 43] width 267 height 351
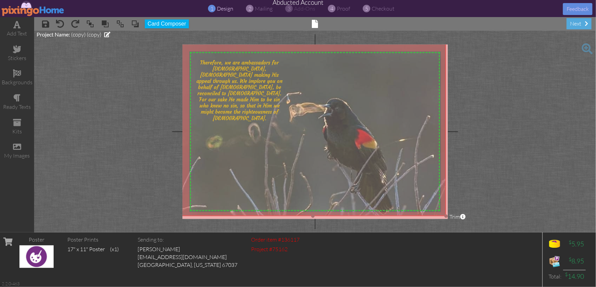
click at [409, 203] on img at bounding box center [313, 41] width 267 height 351
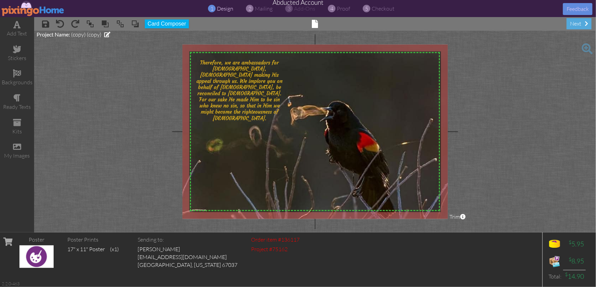
drag, startPoint x: 447, startPoint y: 217, endPoint x: 452, endPoint y: 220, distance: 5.6
click at [452, 221] on project-studio-wrapper "X X X X X X X X X X X X X X X X X X X X X X X X X X X X X X X X X X X X X X X X…" at bounding box center [315, 132] width 562 height 202
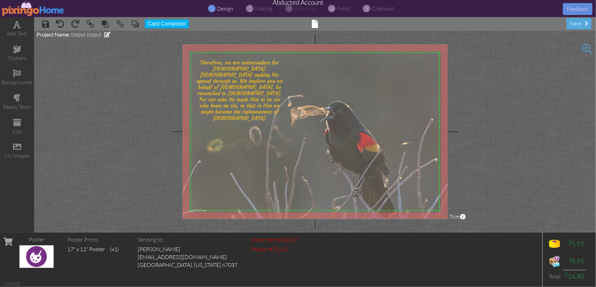
click at [423, 199] on img at bounding box center [315, 42] width 270 height 355
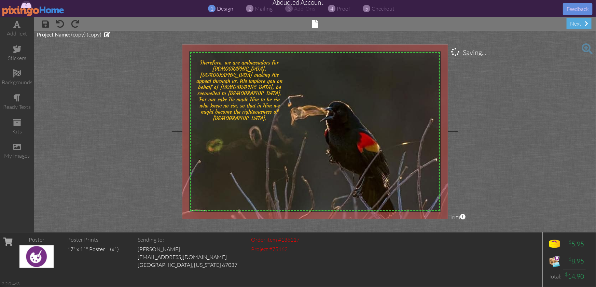
click at [533, 218] on project-studio-wrapper "X X X X X X X X X X X X X X X X X X X X X X X X X X X X X X X X X X X X X X X X…" at bounding box center [315, 132] width 562 height 202
click at [343, 10] on span "proof" at bounding box center [343, 8] width 13 height 7
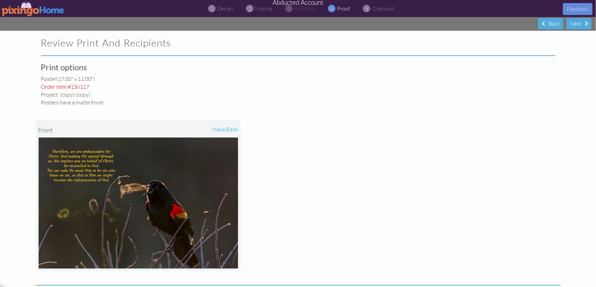
click at [29, 6] on img at bounding box center [33, 8] width 63 height 15
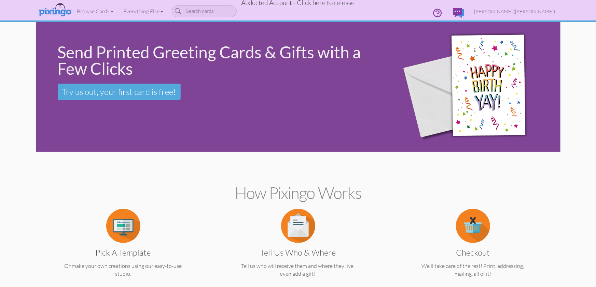
click at [331, 4] on span "Abducted Account - Click here to release" at bounding box center [298, 3] width 113 height 8
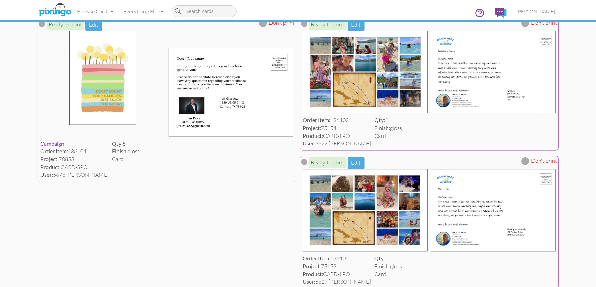
scroll to position [673, 0]
click at [535, 13] on span "[PERSON_NAME]" at bounding box center [536, 12] width 39 height 6
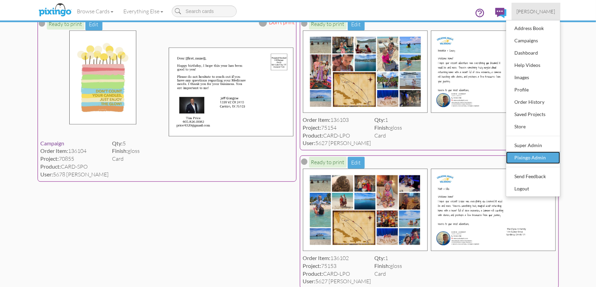
click at [533, 157] on div "Pixingo Admin" at bounding box center [533, 158] width 40 height 10
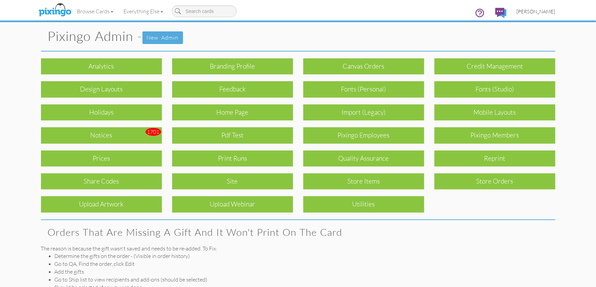
click at [534, 14] on span "[PERSON_NAME]" at bounding box center [536, 12] width 39 height 6
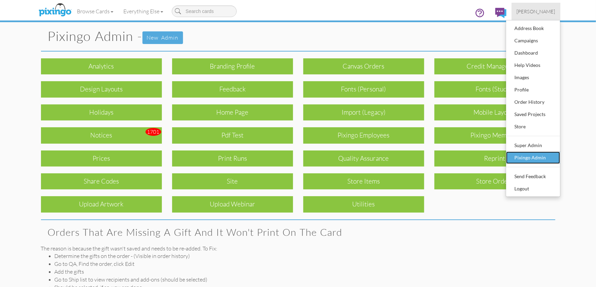
click at [525, 159] on div "Pixingo Admin" at bounding box center [533, 158] width 40 height 10
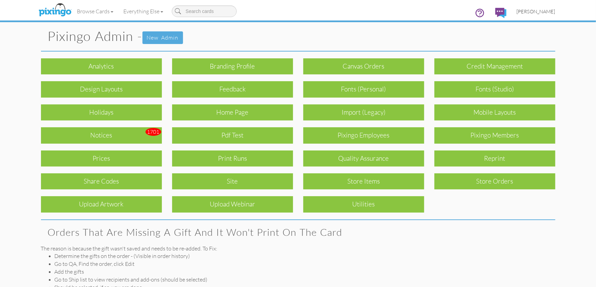
click at [537, 12] on span "[PERSON_NAME]" at bounding box center [536, 12] width 39 height 6
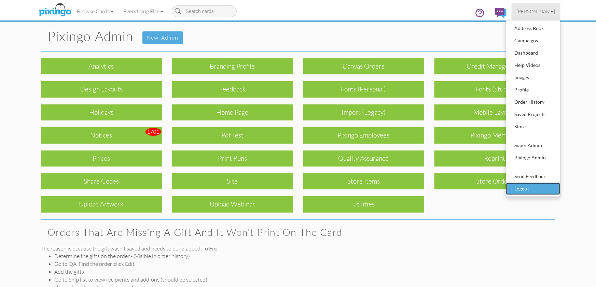
click at [531, 185] on div "Logout" at bounding box center [533, 189] width 40 height 10
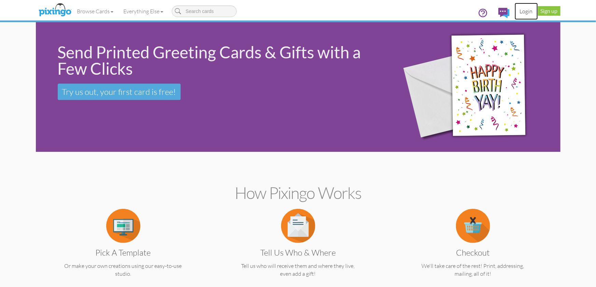
click at [523, 11] on link "Login" at bounding box center [526, 11] width 23 height 17
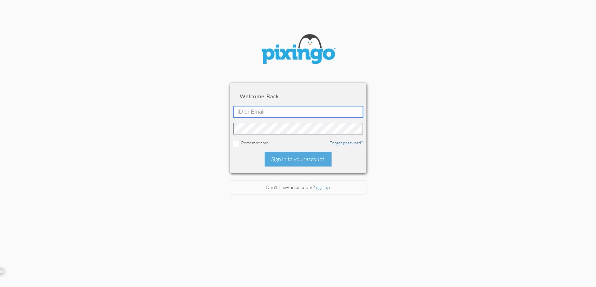
type input "1644"
click at [284, 115] on input "1644" at bounding box center [298, 112] width 130 height 12
type input "6146"
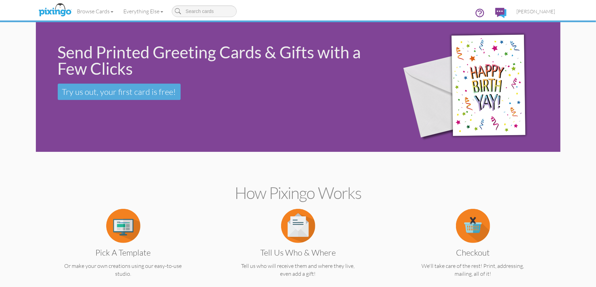
click at [533, 13] on span "[PERSON_NAME]" at bounding box center [536, 12] width 39 height 6
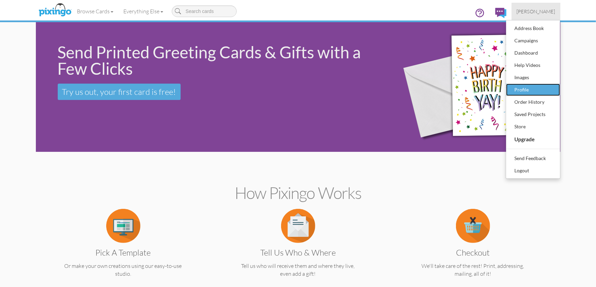
click at [526, 88] on div "Profile" at bounding box center [533, 90] width 40 height 10
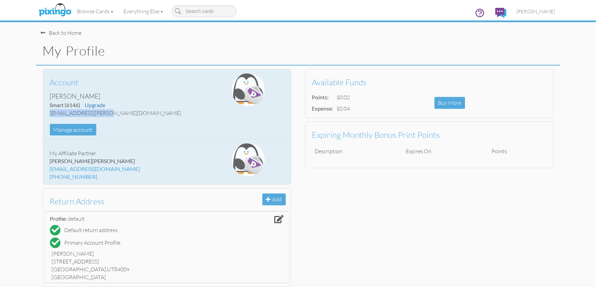
drag, startPoint x: 109, startPoint y: 115, endPoint x: 47, endPoint y: 113, distance: 61.9
click at [47, 113] on div "Account [PERSON_NAME] Smart (6146) Upgrade [EMAIL_ADDRESS][PERSON_NAME][DOMAIN_…" at bounding box center [126, 104] width 163 height 63
copy div "[EMAIL_ADDRESS][PERSON_NAME][DOMAIN_NAME]"
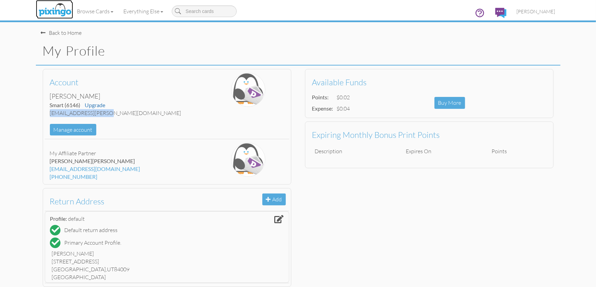
click at [56, 8] on img at bounding box center [55, 10] width 36 height 17
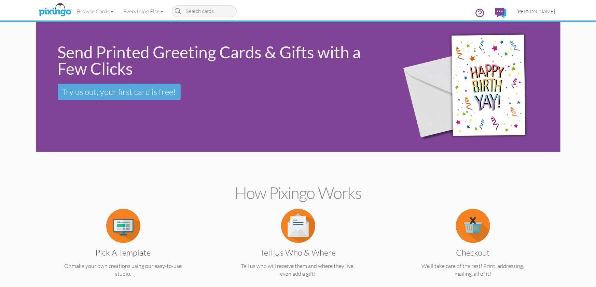
click at [543, 12] on span "[PERSON_NAME]" at bounding box center [536, 12] width 39 height 6
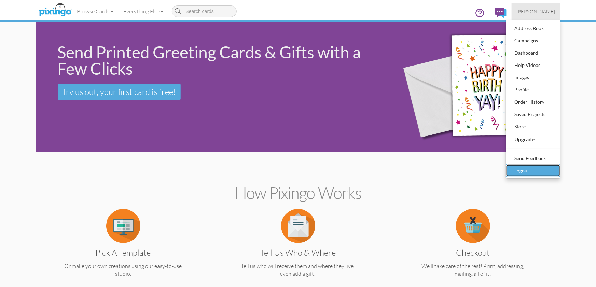
click at [526, 172] on div "Logout" at bounding box center [533, 171] width 40 height 10
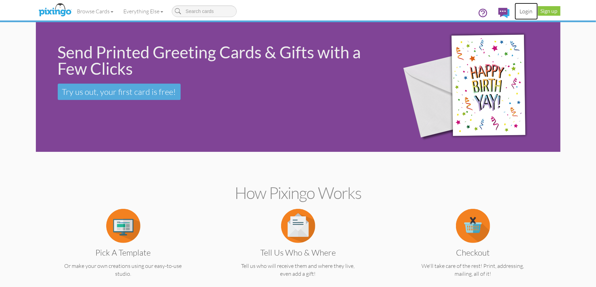
click at [526, 14] on link "Login" at bounding box center [526, 11] width 23 height 17
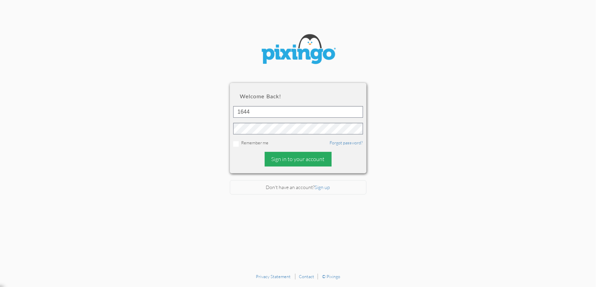
click at [289, 158] on div "Sign in to your account" at bounding box center [298, 159] width 67 height 15
